Goal: Check status: Check status

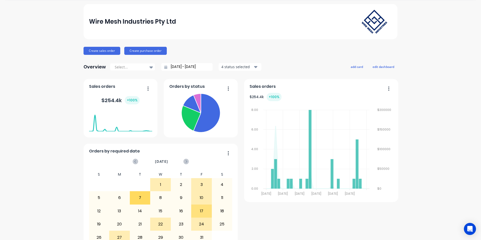
scroll to position [25, 0]
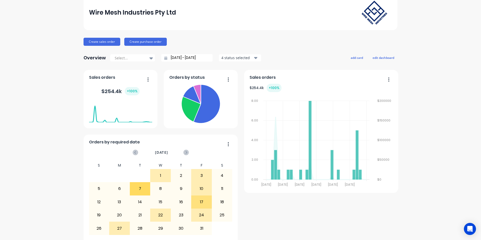
click at [256, 59] on button "4 status selected" at bounding box center [240, 58] width 43 height 8
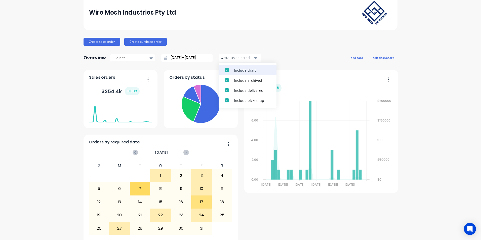
click at [253, 68] on div "Include draft" at bounding box center [252, 70] width 36 height 5
click at [253, 68] on div "Include archived" at bounding box center [252, 70] width 36 height 5
click at [253, 68] on div "Include delivered" at bounding box center [252, 70] width 36 height 5
click at [253, 68] on div "Include picked up" at bounding box center [252, 70] width 36 height 5
drag, startPoint x: 280, startPoint y: 52, endPoint x: 263, endPoint y: 57, distance: 17.4
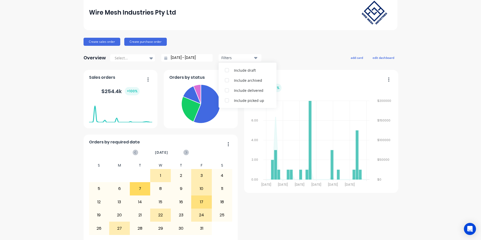
click at [280, 51] on div "Wire Mesh Industries Pty Ltd Create sales order Create purchase order Overview …" at bounding box center [241, 126] width 314 height 263
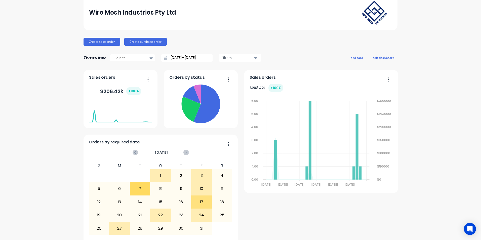
click at [201, 58] on input "[DATE] - [DATE]" at bounding box center [188, 58] width 43 height 8
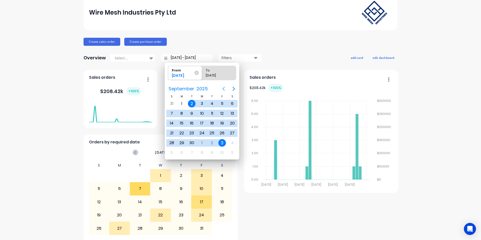
click at [223, 88] on icon "Previous page" at bounding box center [224, 89] width 6 height 6
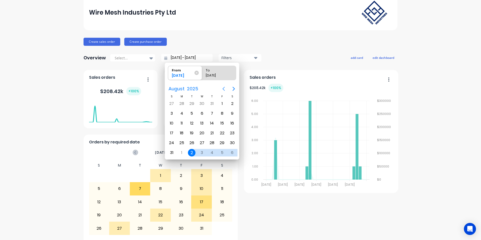
click at [223, 88] on icon "Previous page" at bounding box center [224, 89] width 6 height 6
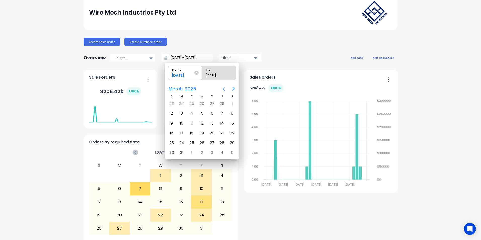
click at [223, 88] on icon "Previous page" at bounding box center [224, 89] width 6 height 6
click at [230, 103] on div "1" at bounding box center [233, 104] width 8 height 8
type input "[DATE] - [DATE]"
radio input "false"
radio input "true"
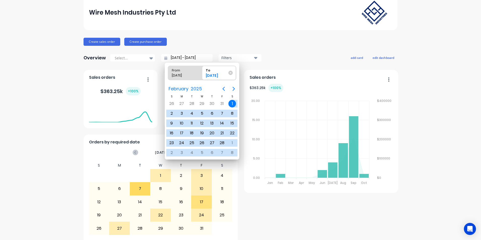
click at [297, 53] on div "Overview Select... [DATE] - [DATE] Filters add card edit dashboard" at bounding box center [241, 58] width 314 height 10
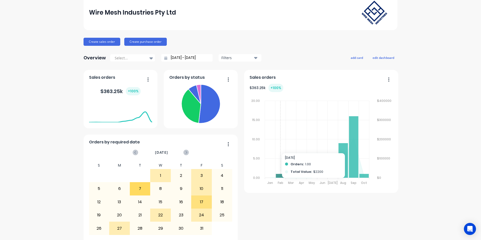
click at [277, 177] on icon at bounding box center [280, 176] width 9 height 4
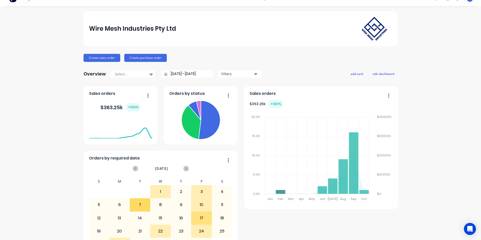
scroll to position [0, 0]
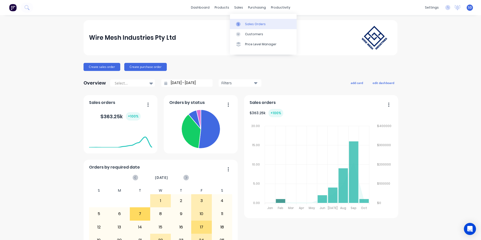
click at [238, 22] on icon at bounding box center [238, 24] width 5 height 5
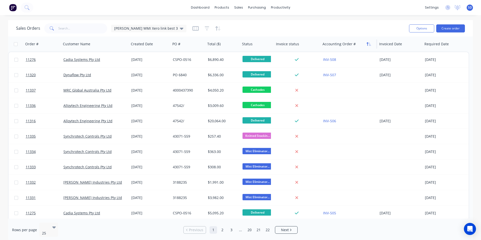
click at [372, 46] on button "button" at bounding box center [369, 44] width 8 height 8
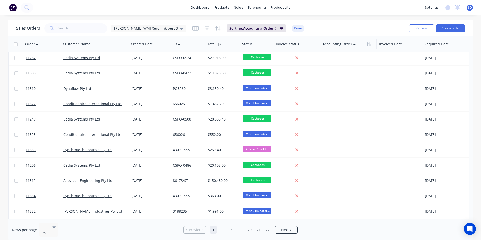
scroll to position [217, 0]
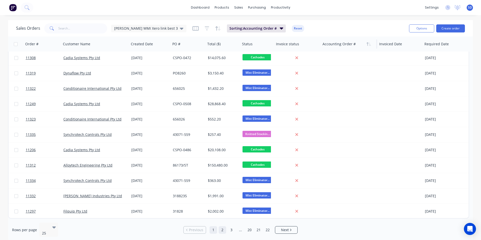
click at [223, 226] on link "2" at bounding box center [223, 230] width 8 height 8
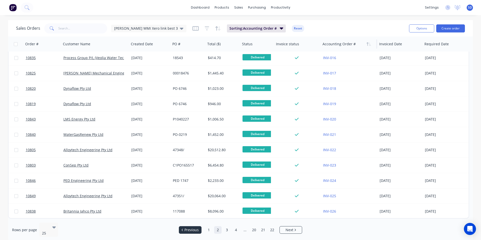
click at [188, 230] on span "Previous" at bounding box center [192, 230] width 14 height 5
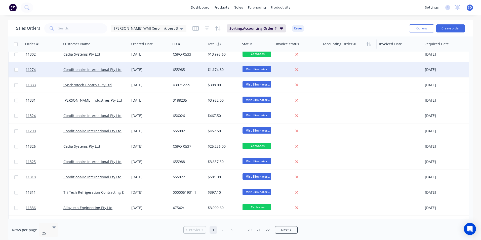
scroll to position [0, 0]
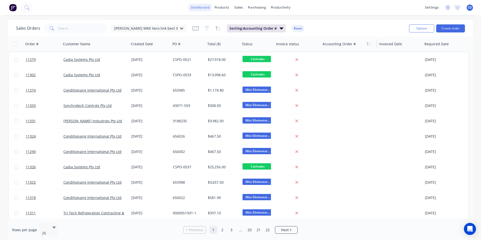
click at [209, 8] on link "dashboard" at bounding box center [201, 8] width 24 height 8
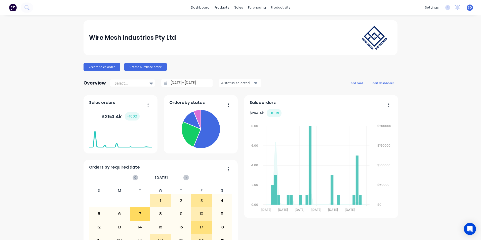
click at [194, 84] on input "[DATE] - [DATE]" at bounding box center [188, 83] width 43 height 8
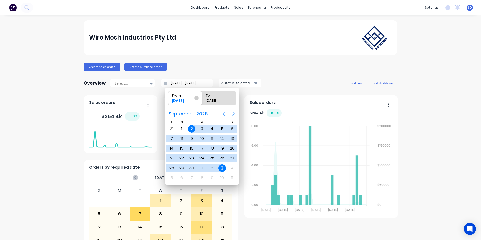
click at [225, 112] on icon "Previous page" at bounding box center [224, 114] width 6 height 6
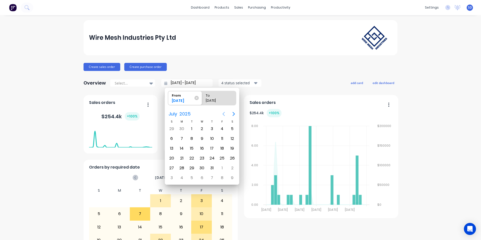
click at [225, 112] on icon "Previous page" at bounding box center [224, 114] width 6 height 6
click at [169, 129] on div "1" at bounding box center [172, 129] width 8 height 8
type input "[DATE] - [DATE]"
radio input "false"
radio input "true"
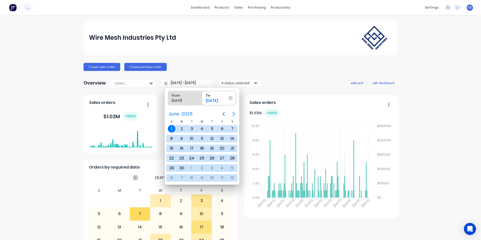
click at [256, 83] on button "4 status selected" at bounding box center [240, 83] width 43 height 8
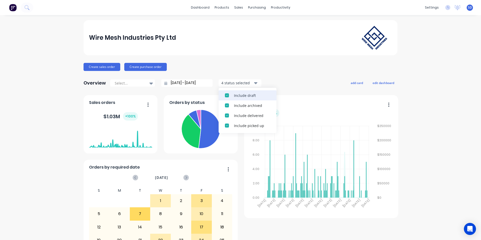
click at [253, 93] on div "Include draft" at bounding box center [252, 95] width 36 height 5
click at [252, 95] on div "Include archived" at bounding box center [252, 95] width 36 height 5
click at [252, 95] on div "Include delivered" at bounding box center [252, 95] width 36 height 5
click at [252, 95] on div "Include picked up" at bounding box center [252, 95] width 36 height 5
click at [276, 76] on div "Wire Mesh Industries Pty Ltd Create sales order Create purchase order Overview …" at bounding box center [241, 151] width 314 height 263
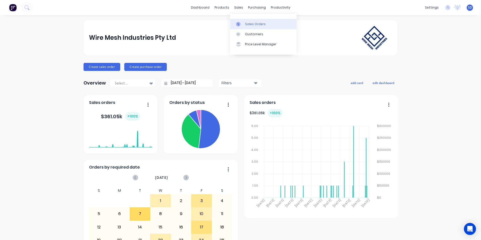
click at [240, 22] on icon at bounding box center [238, 24] width 5 height 5
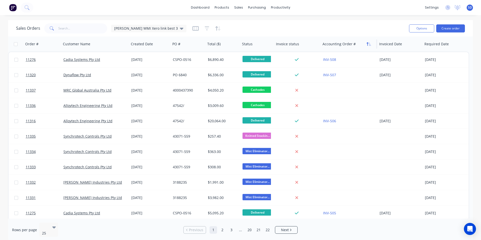
click at [369, 44] on icon "button" at bounding box center [369, 44] width 5 height 4
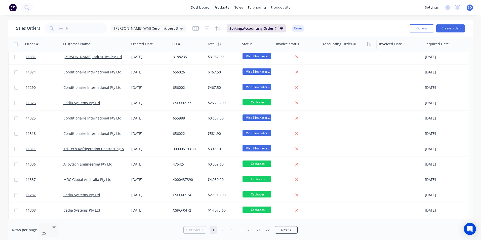
scroll to position [76, 0]
